Goal: Information Seeking & Learning: Learn about a topic

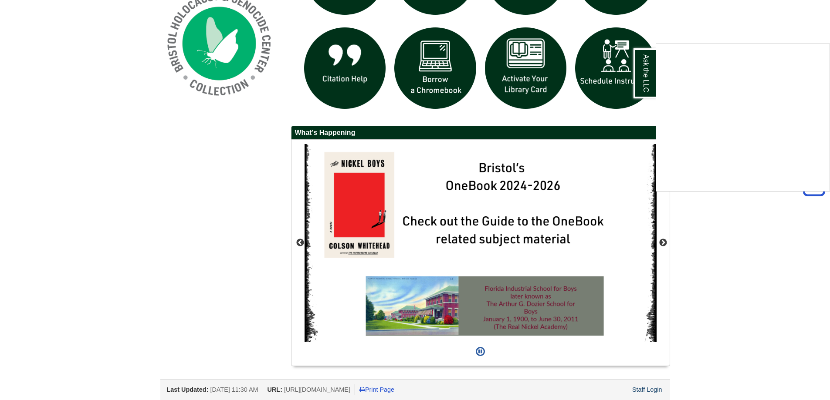
scroll to position [713, 0]
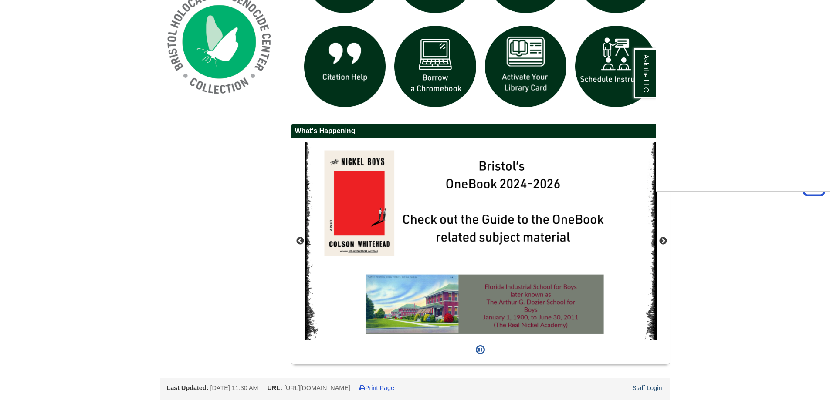
click at [656, 391] on div "Ask the LLC" at bounding box center [415, 200] width 830 height 400
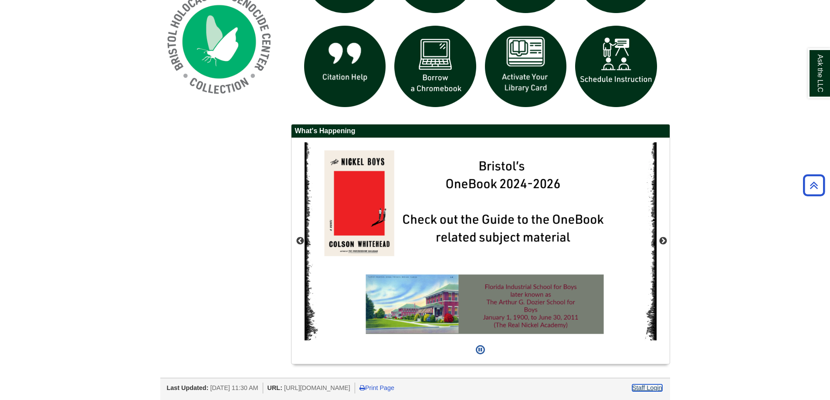
click at [656, 389] on link "Staff Login" at bounding box center [647, 388] width 30 height 7
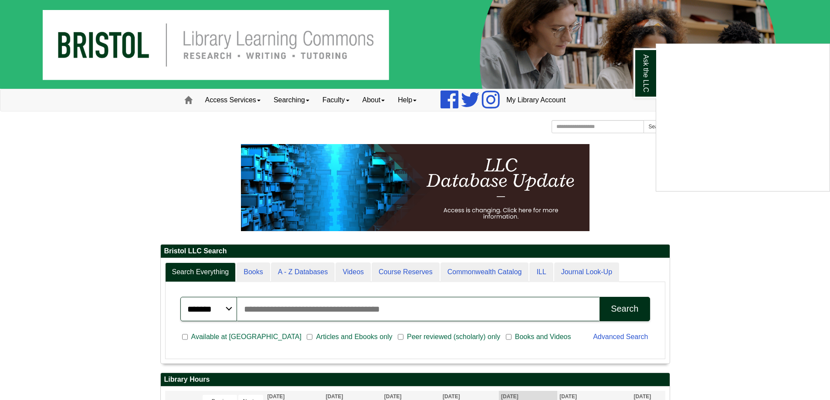
click at [303, 100] on div "Ask the LLC" at bounding box center [415, 200] width 830 height 400
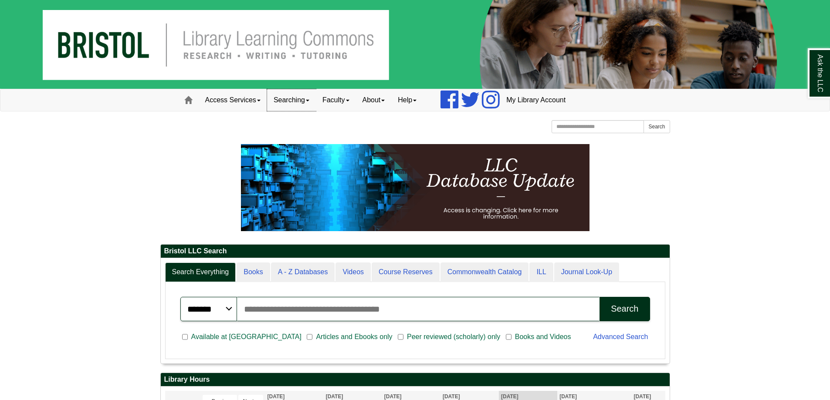
click at [294, 102] on link "Searching" at bounding box center [291, 100] width 49 height 22
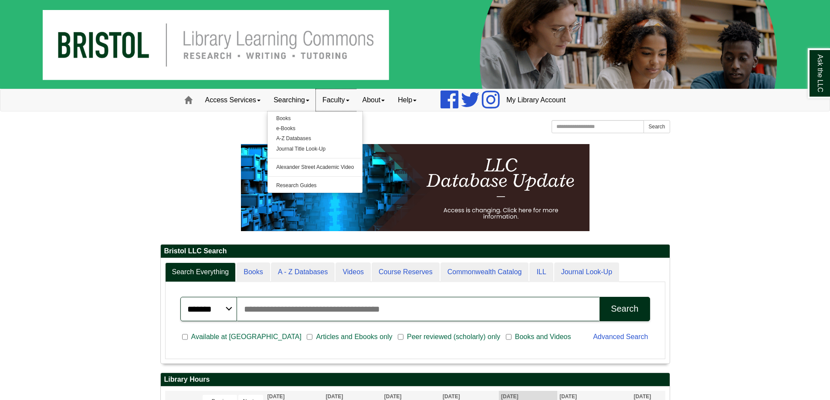
click at [337, 104] on link "Faculty" at bounding box center [336, 100] width 40 height 22
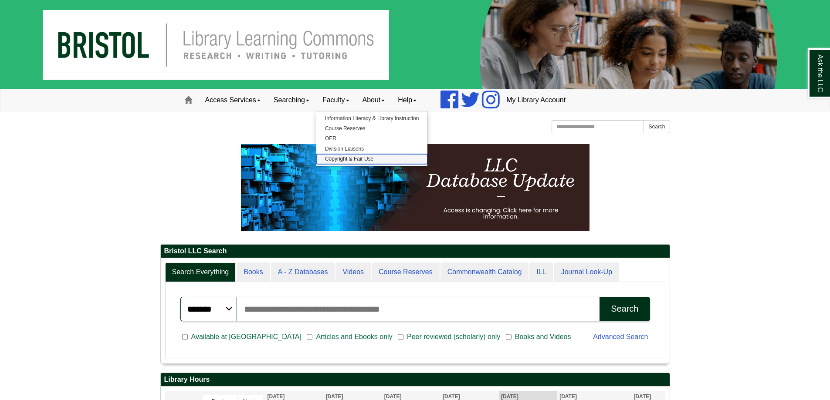
click at [358, 162] on link "Copyright & Fair Use" at bounding box center [371, 159] width 111 height 10
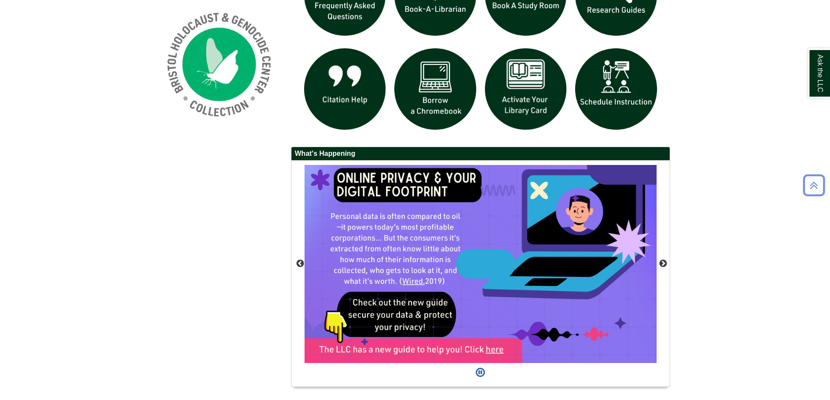
scroll to position [713, 0]
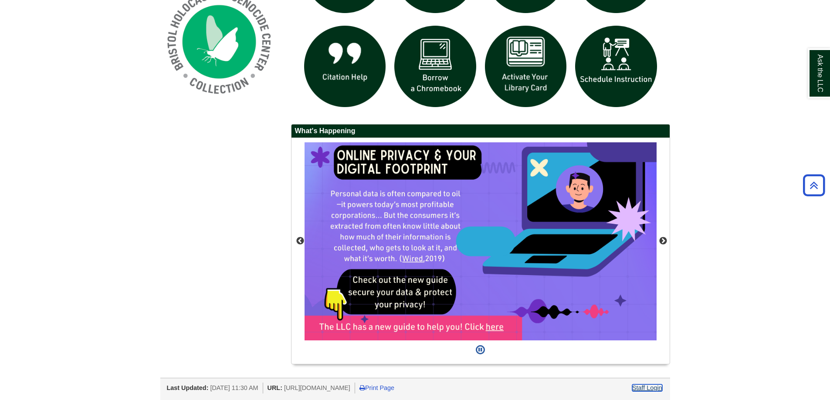
click at [656, 387] on link "Staff Login" at bounding box center [647, 388] width 30 height 7
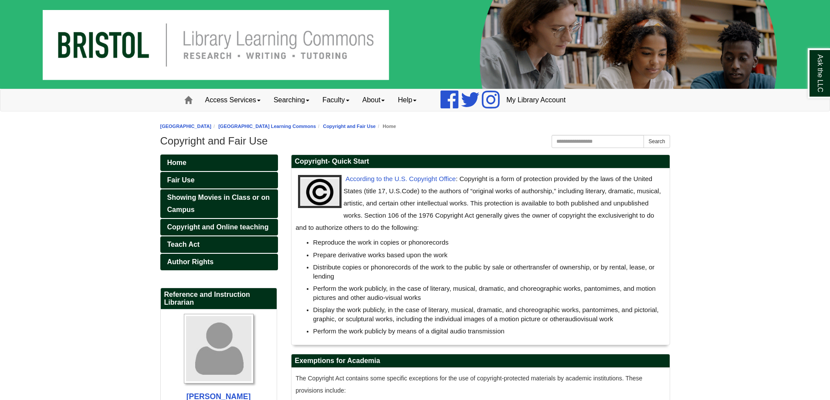
scroll to position [131, 0]
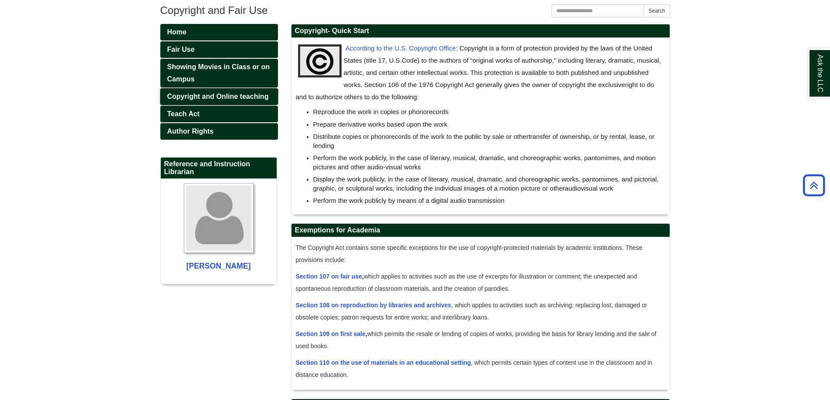
click at [238, 97] on span "Copyright and Online teaching" at bounding box center [217, 96] width 101 height 7
